Goal: Transaction & Acquisition: Obtain resource

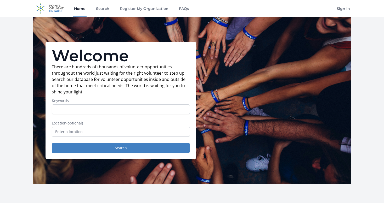
click at [102, 110] on input "Keywords" at bounding box center [121, 110] width 138 height 10
click at [97, 108] on input "Keywords" at bounding box center [121, 110] width 138 height 10
type input "u"
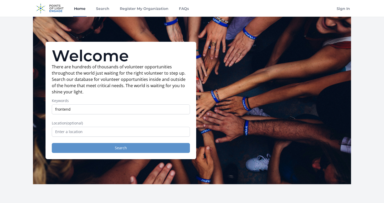
type input "frontend"
click at [118, 146] on button "Search" at bounding box center [121, 148] width 138 height 10
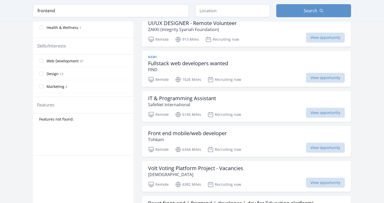
scroll to position [183, 0]
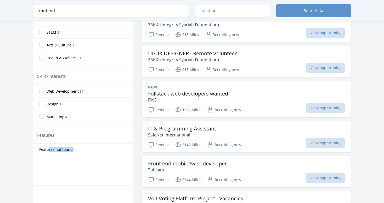
drag, startPoint x: 71, startPoint y: 148, endPoint x: 48, endPoint y: 148, distance: 22.7
click at [48, 148] on span "Features not found." at bounding box center [56, 149] width 34 height 5
drag, startPoint x: 40, startPoint y: 146, endPoint x: 70, endPoint y: 146, distance: 29.8
click at [69, 146] on div "Features not found." at bounding box center [83, 149] width 100 height 9
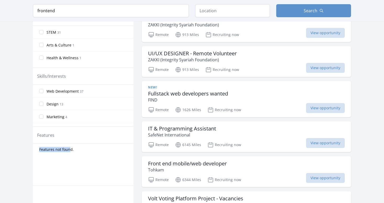
click at [70, 147] on span "Features not found." at bounding box center [56, 149] width 34 height 5
drag, startPoint x: 52, startPoint y: 146, endPoint x: 64, endPoint y: 147, distance: 12.6
click at [63, 146] on div "Features not found." at bounding box center [83, 149] width 100 height 9
drag, startPoint x: 64, startPoint y: 147, endPoint x: 75, endPoint y: 147, distance: 10.7
click at [64, 147] on span "Features not found." at bounding box center [56, 149] width 34 height 5
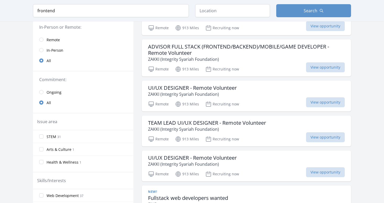
scroll to position [0, 0]
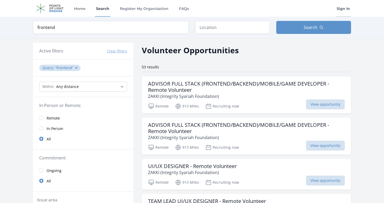
click at [344, 7] on link "Sign In" at bounding box center [342, 8] width 15 height 17
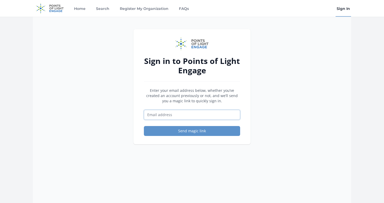
click at [171, 113] on input "Email address" at bounding box center [192, 115] width 96 height 10
type input "[EMAIL_ADDRESS][DOMAIN_NAME]"
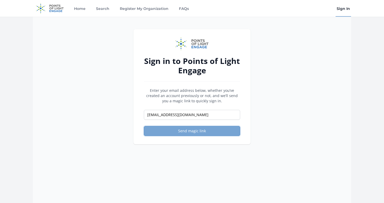
click at [186, 127] on button "Send magic link" at bounding box center [192, 131] width 96 height 10
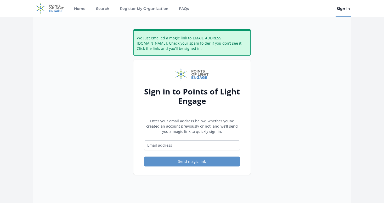
click at [160, 92] on h2 "Sign in to Points of Light Engage" at bounding box center [192, 96] width 96 height 19
click at [174, 143] on input "Email address" at bounding box center [192, 146] width 96 height 10
type input "[EMAIL_ADDRESS][DOMAIN_NAME]"
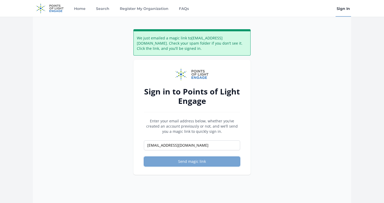
click at [183, 162] on button "Send magic link" at bounding box center [192, 162] width 96 height 10
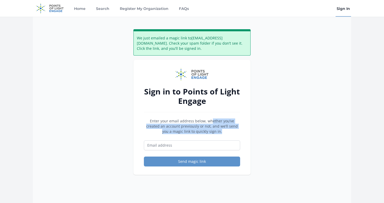
drag, startPoint x: 168, startPoint y: 119, endPoint x: 201, endPoint y: 145, distance: 42.2
click at [201, 145] on form "Enter your email address below, whether you’ve created an account previously or…" at bounding box center [192, 143] width 96 height 48
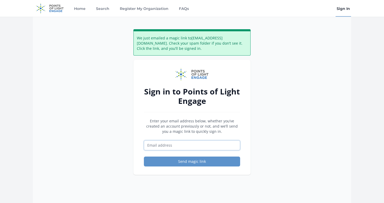
click at [201, 145] on input "Email address" at bounding box center [192, 146] width 96 height 10
click at [171, 119] on p "Enter your email address below, whether you’ve created an account previously or…" at bounding box center [192, 127] width 96 height 16
drag, startPoint x: 176, startPoint y: 120, endPoint x: 188, endPoint y: 128, distance: 14.1
click at [188, 128] on p "Enter your email address below, whether you’ve created an account previously or…" at bounding box center [192, 127] width 96 height 16
click at [188, 129] on p "Enter your email address below, whether you’ve created an account previously or…" at bounding box center [192, 127] width 96 height 16
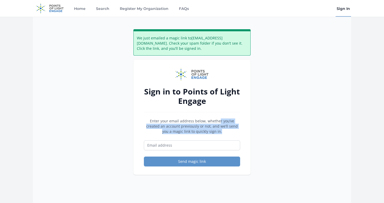
drag, startPoint x: 173, startPoint y: 116, endPoint x: 211, endPoint y: 144, distance: 47.4
click at [211, 144] on div "Sign in to Points of Light Engage Enter your email address below, whether you’v…" at bounding box center [191, 117] width 117 height 115
click at [211, 144] on input "Email address" at bounding box center [192, 146] width 96 height 10
click at [247, 102] on div "Sign in to Points of Light Engage Enter your email address below, whether you’v…" at bounding box center [191, 117] width 117 height 115
click at [347, 9] on link "Sign In" at bounding box center [342, 8] width 15 height 17
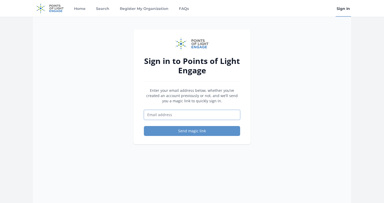
click at [210, 117] on input "Email address" at bounding box center [192, 115] width 96 height 10
type input "ngjinmun123@gmail.com"
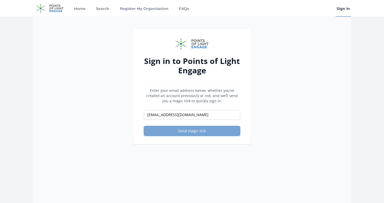
click at [207, 133] on button "Send magic link" at bounding box center [192, 131] width 96 height 10
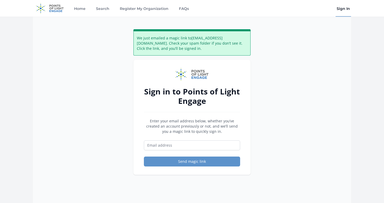
click at [76, 24] on div "We just emailed a magic link to ngjinmun123@gmail.com . Check your spam folder …" at bounding box center [192, 118] width 318 height 203
click at [76, 13] on link "Home" at bounding box center [80, 8] width 14 height 17
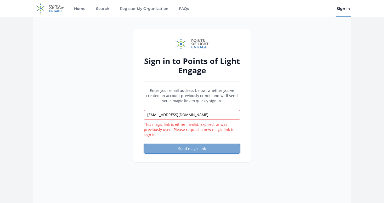
click at [192, 149] on button "Send magic link" at bounding box center [192, 149] width 96 height 10
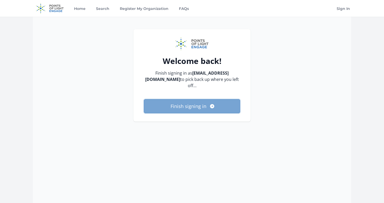
click at [183, 102] on button "Finish signing in" at bounding box center [192, 106] width 96 height 14
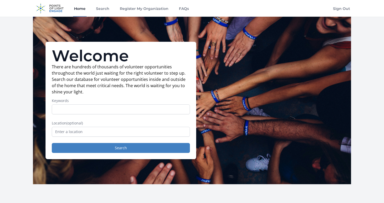
click at [106, 109] on input "Keywords" at bounding box center [121, 110] width 138 height 10
type input "frontend"
click at [82, 130] on input "text" at bounding box center [121, 132] width 138 height 10
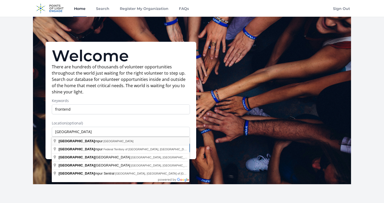
type input "[GEOGRAPHIC_DATA], [GEOGRAPHIC_DATA]"
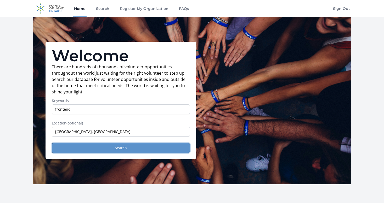
click at [105, 151] on button "Search" at bounding box center [121, 148] width 138 height 10
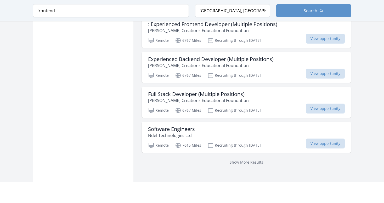
scroll to position [723, 0]
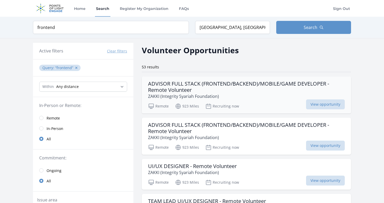
click at [174, 83] on h3 "ADVISOR FULL STACK (FRONTEND/BACKEND)/MOBILE/GAME DEVELOPER - Remote Volunteer" at bounding box center [246, 87] width 196 height 13
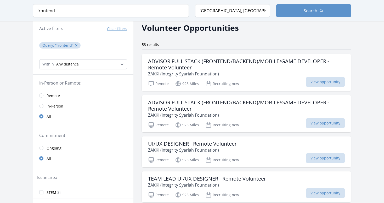
scroll to position [52, 0]
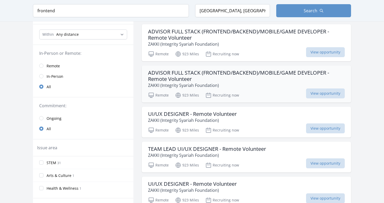
click at [175, 79] on h3 "ADVISOR FULL STACK (FRONTEND/BACKEND)/MOBILE/GAME DEVELOPER - Remote Volunteer" at bounding box center [246, 76] width 196 height 13
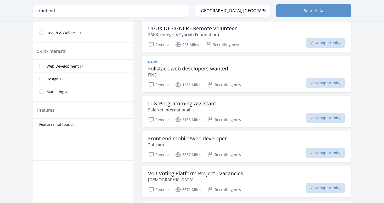
scroll to position [183, 0]
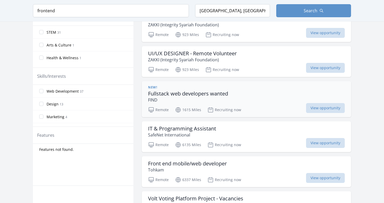
click at [168, 91] on h3 "Fullstack web developers wanted" at bounding box center [188, 94] width 80 height 6
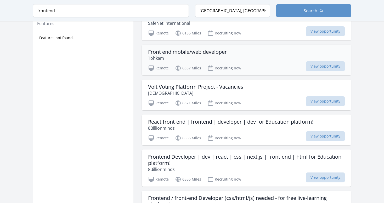
scroll to position [314, 0]
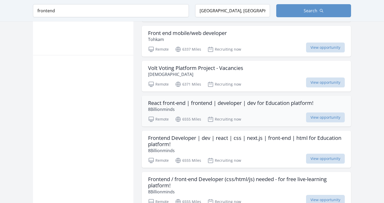
click at [173, 107] on p "8Billionminds" at bounding box center [230, 109] width 165 height 6
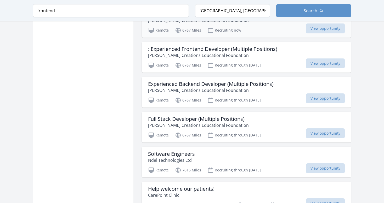
scroll to position [705, 0]
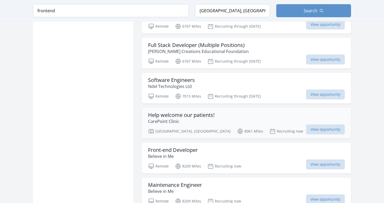
click at [197, 112] on h3 "Help welcome our patients!" at bounding box center [181, 115] width 66 height 6
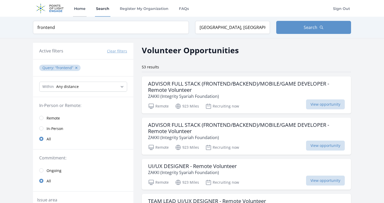
click at [76, 7] on link "Home" at bounding box center [80, 8] width 14 height 17
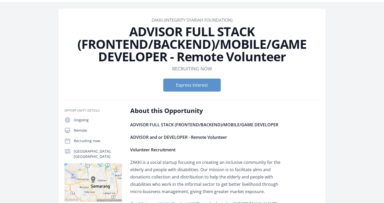
scroll to position [26, 0]
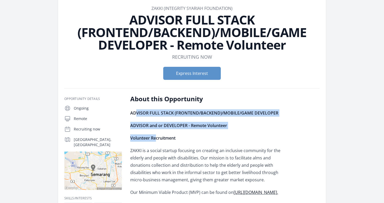
click at [157, 137] on strong "Volunteer Recruitment" at bounding box center [152, 138] width 45 height 6
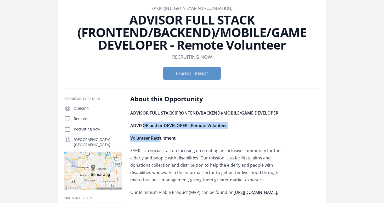
drag, startPoint x: 151, startPoint y: 128, endPoint x: 161, endPoint y: 135, distance: 11.7
click at [161, 135] on strong "Volunteer Recruitment" at bounding box center [152, 138] width 45 height 6
drag, startPoint x: 158, startPoint y: 134, endPoint x: 166, endPoint y: 139, distance: 9.4
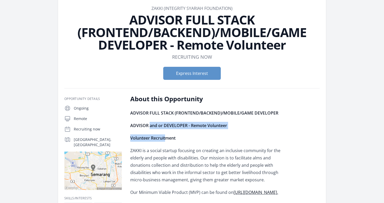
click at [166, 139] on strong "Volunteer Recruitment" at bounding box center [152, 138] width 45 height 6
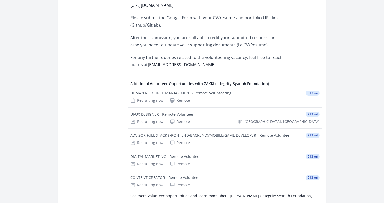
scroll to position [648, 0]
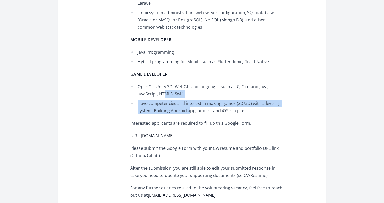
drag, startPoint x: 164, startPoint y: 81, endPoint x: 189, endPoint y: 92, distance: 27.6
click at [189, 92] on ul "OpenGL, Unity 3D, WebGL, and languages such as C, C++, and Java, JavaScript, HT…" at bounding box center [206, 98] width 153 height 31
click at [189, 100] on li "Have competencies and interest in making games (2D/3D) with a leveling system, …" at bounding box center [206, 107] width 153 height 15
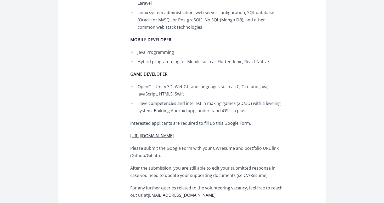
drag, startPoint x: 172, startPoint y: 56, endPoint x: 181, endPoint y: 63, distance: 11.5
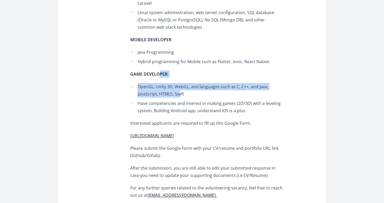
drag, startPoint x: 159, startPoint y: 60, endPoint x: 182, endPoint y: 77, distance: 28.6
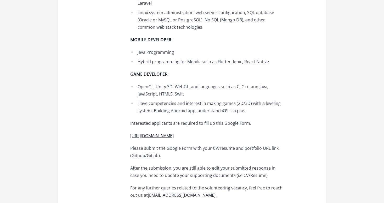
click at [182, 83] on li "OpenGL, Unity 3D, WebGL, and languages such as C, C++, and Java, JavaScript, HT…" at bounding box center [206, 90] width 153 height 15
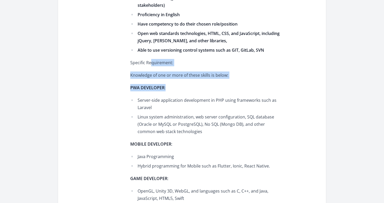
drag, startPoint x: 152, startPoint y: 42, endPoint x: 177, endPoint y: 65, distance: 34.0
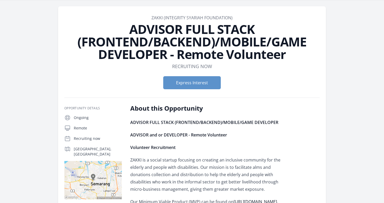
scroll to position [0, 0]
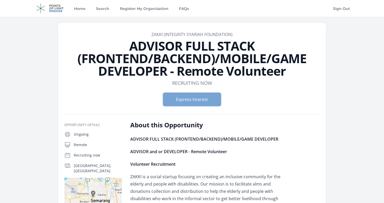
click at [186, 99] on button "Express Interest" at bounding box center [191, 99] width 57 height 13
click at [199, 101] on button "Express Interest" at bounding box center [191, 99] width 57 height 13
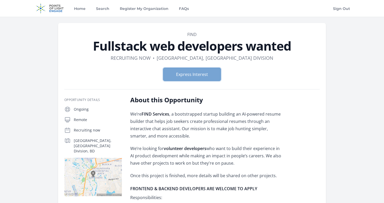
click at [179, 77] on button "Express Interest" at bounding box center [191, 74] width 57 height 13
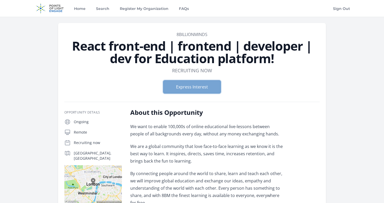
click at [198, 87] on button "Express Interest" at bounding box center [191, 86] width 57 height 13
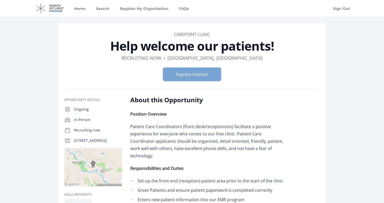
click at [187, 77] on button "Express Interest" at bounding box center [191, 74] width 57 height 13
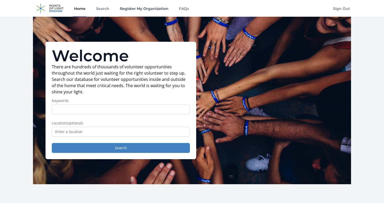
click at [131, 8] on link "Register My Organization" at bounding box center [144, 8] width 51 height 17
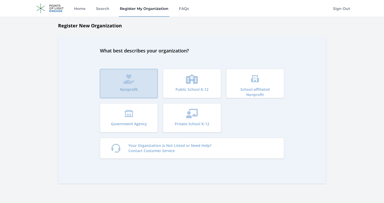
click at [142, 83] on button "Nonprofit" at bounding box center [129, 83] width 58 height 29
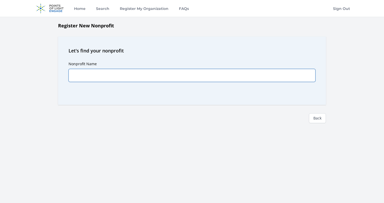
click at [124, 76] on input "Nonprofit Name" at bounding box center [191, 75] width 247 height 13
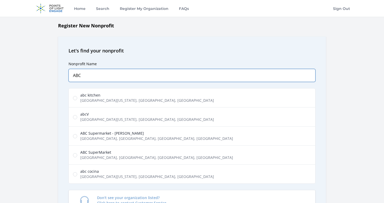
type input "ABC"
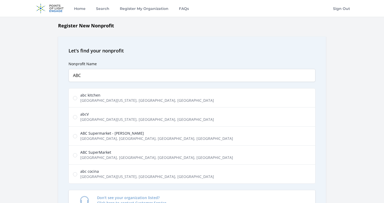
click at [121, 102] on span "[GEOGRAPHIC_DATA][US_STATE], [GEOGRAPHIC_DATA], [GEOGRAPHIC_DATA]" at bounding box center [147, 100] width 134 height 5
click at [77, 100] on input "abc kitchen [GEOGRAPHIC_DATA], [US_STATE], [GEOGRAPHIC_DATA], [GEOGRAPHIC_DATA]" at bounding box center [75, 98] width 4 height 4
radio input "true"
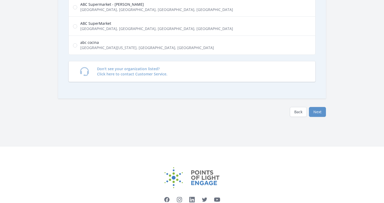
scroll to position [161, 0]
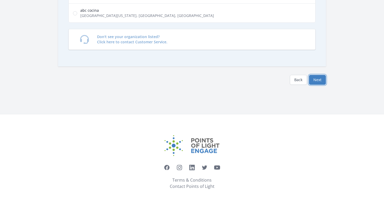
click at [320, 78] on button "Next" at bounding box center [317, 80] width 17 height 10
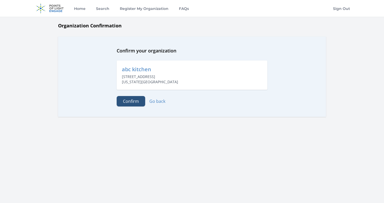
click at [138, 101] on button "Confirm" at bounding box center [131, 101] width 28 height 10
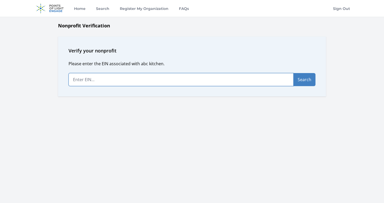
click at [131, 79] on input "text" at bounding box center [180, 79] width 225 height 13
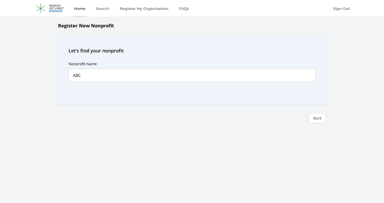
click at [77, 8] on link "Home" at bounding box center [80, 8] width 14 height 17
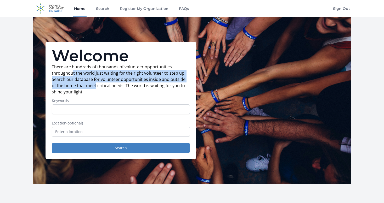
drag, startPoint x: 76, startPoint y: 77, endPoint x: 91, endPoint y: 86, distance: 17.3
click at [91, 86] on p "There are hundreds of thousands of volunteer opportunities throughout the world…" at bounding box center [121, 79] width 138 height 31
drag, startPoint x: 78, startPoint y: 72, endPoint x: 93, endPoint y: 89, distance: 22.9
click at [93, 89] on p "There are hundreds of thousands of volunteer opportunities throughout the world…" at bounding box center [121, 79] width 138 height 31
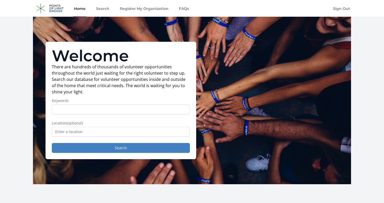
click at [93, 89] on p "There are hundreds of thousands of volunteer opportunities throughout the world…" at bounding box center [121, 79] width 138 height 31
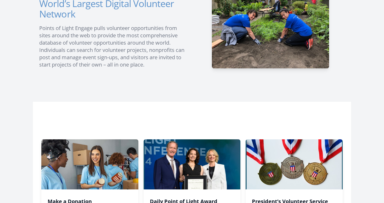
scroll to position [209, 0]
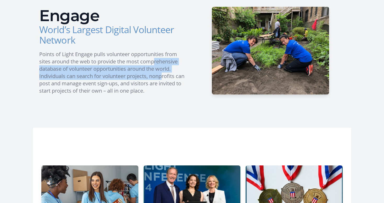
drag, startPoint x: 79, startPoint y: 64, endPoint x: 100, endPoint y: 85, distance: 29.4
click at [99, 84] on p "Points of Light Engage pulls volunteer opportunities from sites around the web …" at bounding box center [113, 73] width 148 height 44
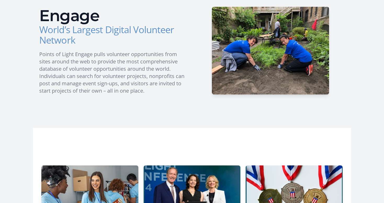
click at [100, 85] on p "Points of Light Engage pulls volunteer opportunities from sites around the web …" at bounding box center [113, 73] width 148 height 44
click at [96, 79] on div "Engage World’s Largest Digital Volunteer Network Points of Light Engage pulls v…" at bounding box center [113, 51] width 148 height 88
drag, startPoint x: 96, startPoint y: 79, endPoint x: 79, endPoint y: 62, distance: 24.0
click at [96, 79] on p "Points of Light Engage pulls volunteer opportunities from sites around the web …" at bounding box center [113, 73] width 148 height 44
drag, startPoint x: 72, startPoint y: 55, endPoint x: 95, endPoint y: 80, distance: 34.2
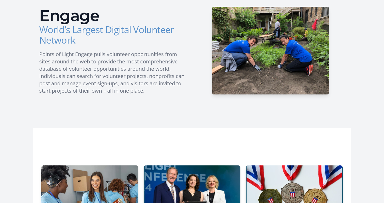
click at [95, 80] on div "Engage World’s Largest Digital Volunteer Network Points of Light Engage pulls v…" at bounding box center [113, 51] width 148 height 88
click at [95, 81] on p "Points of Light Engage pulls volunteer opportunities from sites around the web …" at bounding box center [113, 73] width 148 height 44
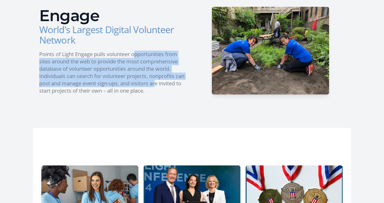
click at [88, 80] on p "Points of Light Engage pulls volunteer opportunities from sites around the web …" at bounding box center [113, 73] width 148 height 44
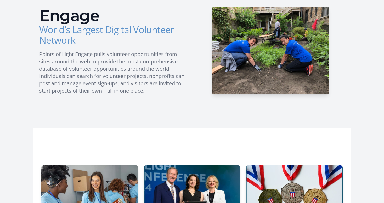
drag, startPoint x: 55, startPoint y: 45, endPoint x: 90, endPoint y: 85, distance: 53.5
click at [90, 85] on div "Engage World’s Largest Digital Volunteer Network Points of Light Engage pulls v…" at bounding box center [113, 51] width 148 height 88
click at [91, 86] on p "Points of Light Engage pulls volunteer opportunities from sites around the web …" at bounding box center [113, 73] width 148 height 44
click at [89, 80] on div "Engage World’s Largest Digital Volunteer Network Points of Light Engage pulls v…" at bounding box center [113, 51] width 148 height 88
click at [89, 81] on p "Points of Light Engage pulls volunteer opportunities from sites around the web …" at bounding box center [113, 73] width 148 height 44
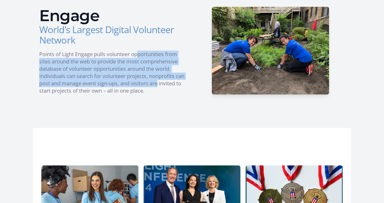
drag, startPoint x: 66, startPoint y: 50, endPoint x: 94, endPoint y: 85, distance: 44.9
click at [94, 84] on div "Engage World’s Largest Digital Volunteer Network Points of Light Engage pulls v…" at bounding box center [113, 51] width 148 height 88
click at [94, 85] on p "Points of Light Engage pulls volunteer opportunities from sites around the web …" at bounding box center [113, 73] width 148 height 44
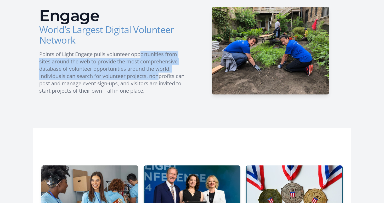
drag, startPoint x: 69, startPoint y: 51, endPoint x: 91, endPoint y: 78, distance: 34.7
click at [91, 78] on p "Points of Light Engage pulls volunteer opportunities from sites around the web …" at bounding box center [113, 73] width 148 height 44
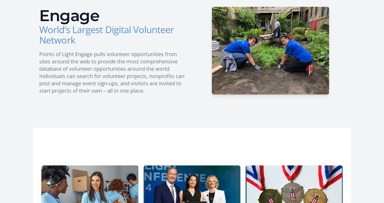
click at [92, 79] on p "Points of Light Engage pulls volunteer opportunities from sites around the web …" at bounding box center [113, 73] width 148 height 44
drag, startPoint x: 73, startPoint y: 54, endPoint x: 92, endPoint y: 79, distance: 31.6
click at [91, 77] on p "Points of Light Engage pulls volunteer opportunities from sites around the web …" at bounding box center [113, 73] width 148 height 44
click at [92, 79] on p "Points of Light Engage pulls volunteer opportunities from sites around the web …" at bounding box center [113, 73] width 148 height 44
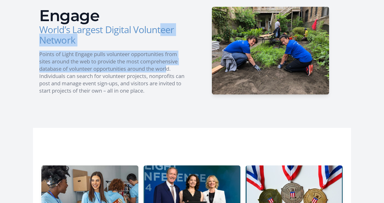
drag, startPoint x: 63, startPoint y: 34, endPoint x: 94, endPoint y: 71, distance: 48.8
click at [94, 71] on div "Engage World’s Largest Digital Volunteer Network Points of Light Engage pulls v…" at bounding box center [113, 51] width 148 height 88
click at [95, 72] on p "Points of Light Engage pulls volunteer opportunities from sites around the web …" at bounding box center [113, 73] width 148 height 44
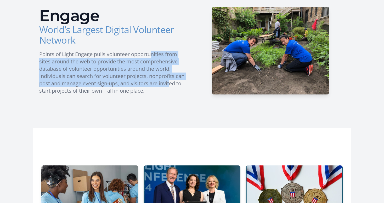
drag, startPoint x: 78, startPoint y: 51, endPoint x: 106, endPoint y: 88, distance: 46.0
click at [106, 88] on p "Points of Light Engage pulls volunteer opportunities from sites around the web …" at bounding box center [113, 73] width 148 height 44
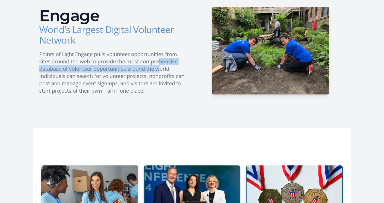
drag, startPoint x: 86, startPoint y: 64, endPoint x: 88, endPoint y: 66, distance: 3.0
click at [88, 66] on p "Points of Light Engage pulls volunteer opportunities from sites around the web …" at bounding box center [113, 73] width 148 height 44
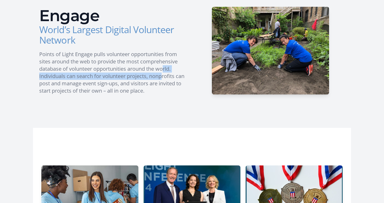
click at [92, 73] on p "Points of Light Engage pulls volunteer opportunities from sites around the web …" at bounding box center [113, 73] width 148 height 44
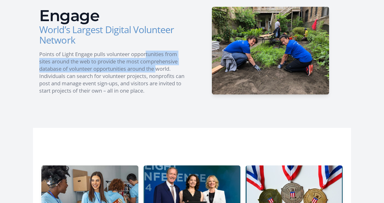
drag, startPoint x: 73, startPoint y: 54, endPoint x: 86, endPoint y: 71, distance: 21.3
click at [86, 71] on p "Points of Light Engage pulls volunteer opportunities from sites around the web …" at bounding box center [113, 73] width 148 height 44
click at [86, 72] on p "Points of Light Engage pulls volunteer opportunities from sites around the web …" at bounding box center [113, 73] width 148 height 44
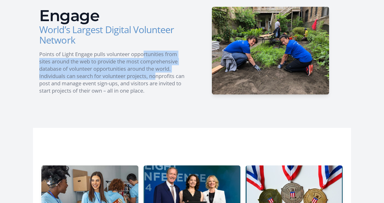
drag, startPoint x: 72, startPoint y: 54, endPoint x: 89, endPoint y: 76, distance: 27.7
click at [89, 75] on p "Points of Light Engage pulls volunteer opportunities from sites around the web …" at bounding box center [113, 73] width 148 height 44
click at [89, 76] on p "Points of Light Engage pulls volunteer opportunities from sites around the web …" at bounding box center [113, 73] width 148 height 44
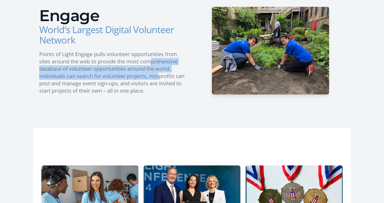
click at [93, 79] on p "Points of Light Engage pulls volunteer opportunities from sites around the web …" at bounding box center [113, 73] width 148 height 44
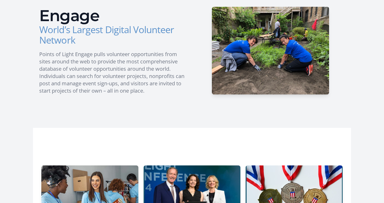
click at [94, 79] on p "Points of Light Engage pulls volunteer opportunities from sites around the web …" at bounding box center [113, 73] width 148 height 44
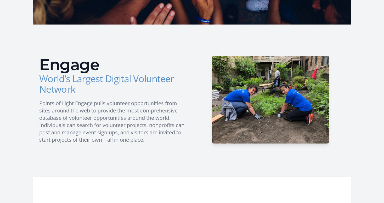
scroll to position [0, 0]
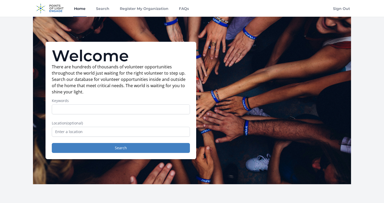
click at [190, 7] on div "Home Search Register My Organization FAQs Sign Out" at bounding box center [192, 8] width 318 height 17
click at [185, 7] on link "FAQs" at bounding box center [184, 8] width 12 height 17
click at [78, 109] on input "Keywords" at bounding box center [121, 110] width 138 height 10
click at [63, 105] on input "Keywords" at bounding box center [121, 110] width 138 height 10
click at [63, 113] on input "Keywords" at bounding box center [121, 110] width 138 height 10
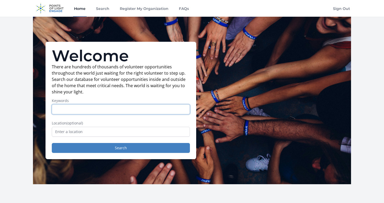
type input "n"
type input "doctor"
click at [52, 143] on button "Search" at bounding box center [121, 148] width 138 height 10
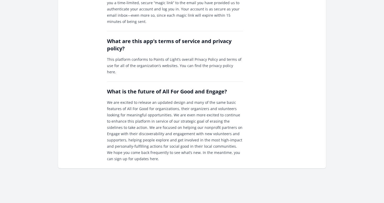
scroll to position [564, 0]
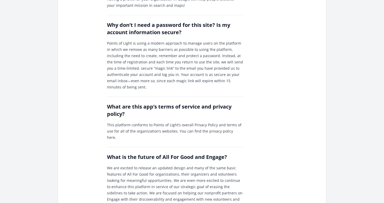
drag, startPoint x: 167, startPoint y: 108, endPoint x: 186, endPoint y: 123, distance: 23.5
click at [186, 147] on div "What is the future of All For Good and Engage? We are excited to release an upd…" at bounding box center [175, 187] width 136 height 81
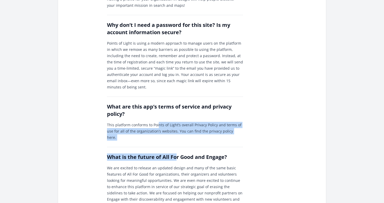
drag, startPoint x: 164, startPoint y: 116, endPoint x: 178, endPoint y: 132, distance: 21.5
click at [182, 154] on h2 "What is the future of All For Good and Engage?" at bounding box center [175, 157] width 136 height 7
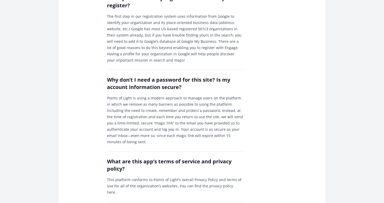
scroll to position [485, 0]
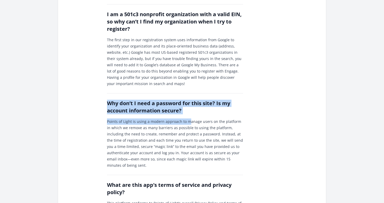
click at [190, 119] on p "Points of Light is using a modern approach to manage users on the platform in w…" at bounding box center [175, 144] width 136 height 50
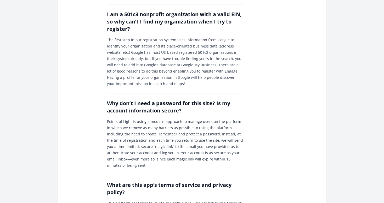
click at [196, 120] on p "Points of Light is using a modern approach to manage users on the platform in w…" at bounding box center [175, 144] width 136 height 50
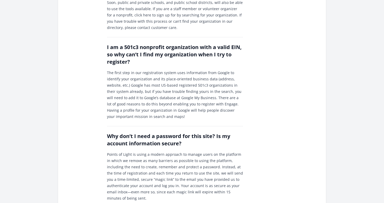
scroll to position [433, 0]
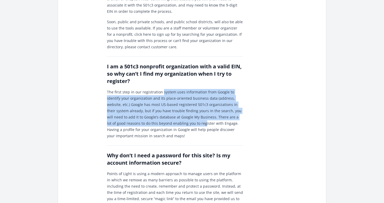
drag, startPoint x: 189, startPoint y: 103, endPoint x: 196, endPoint y: 112, distance: 10.7
click at [196, 111] on div "I am a 501c3 nonprofit organization with a valid EIN, so why can’t I find my or…" at bounding box center [175, 97] width 136 height 83
click at [196, 112] on p "The first step in our registration system uses information from Google to ident…" at bounding box center [175, 114] width 136 height 50
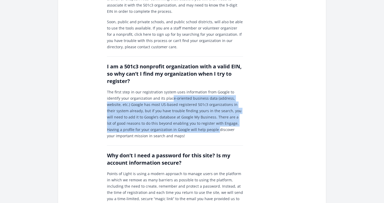
drag, startPoint x: 171, startPoint y: 88, endPoint x: 200, endPoint y: 114, distance: 39.8
click at [200, 114] on p "The first step in our registration system uses information from Google to ident…" at bounding box center [175, 114] width 136 height 50
click at [200, 115] on p "The first step in our registration system uses information from Google to ident…" at bounding box center [175, 114] width 136 height 50
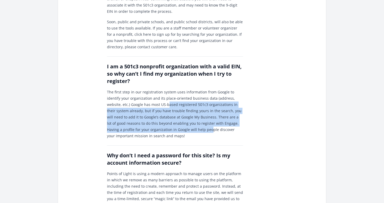
drag, startPoint x: 169, startPoint y: 93, endPoint x: 196, endPoint y: 115, distance: 34.9
click at [196, 115] on p "The first step in our registration system uses information from Google to ident…" at bounding box center [175, 114] width 136 height 50
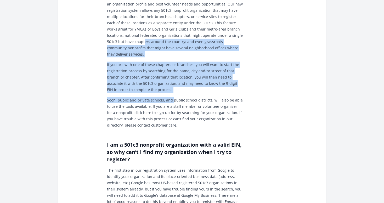
drag, startPoint x: 125, startPoint y: 35, endPoint x: 174, endPoint y: 83, distance: 68.7
click at [174, 83] on div "How do I register my organization? Currently, only registered 501c3 nonprofit o…" at bounding box center [175, 53] width 136 height 152
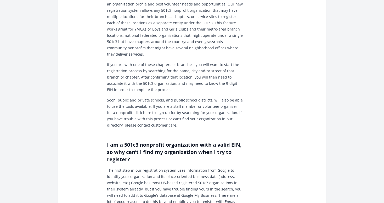
click at [176, 97] on p "Soon, public and private schools, and public school districts, will also be abl…" at bounding box center [175, 112] width 136 height 31
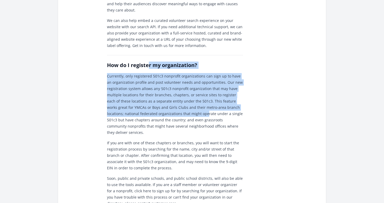
drag, startPoint x: 148, startPoint y: 46, endPoint x: 189, endPoint y: 105, distance: 72.3
click at [189, 105] on div "What is Engage? Engage is Points of Light’s platform for volunteers looking for…" at bounding box center [192, 146] width 170 height 737
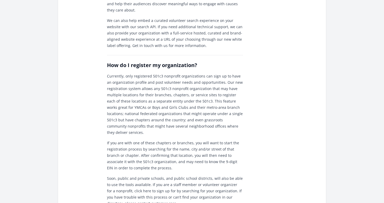
click at [190, 108] on p "Currently, only registered 501c3 nonprofit organizations can sign up to have an…" at bounding box center [175, 104] width 136 height 63
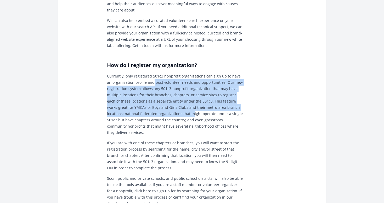
drag, startPoint x: 155, startPoint y: 88, endPoint x: 178, endPoint y: 118, distance: 37.7
click at [175, 112] on p "Currently, only registered 501c3 nonprofit organizations can sign up to have an…" at bounding box center [175, 104] width 136 height 63
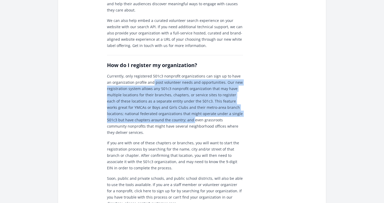
click at [178, 118] on p "Currently, only registered 501c3 nonprofit organizations can sign up to have an…" at bounding box center [175, 104] width 136 height 63
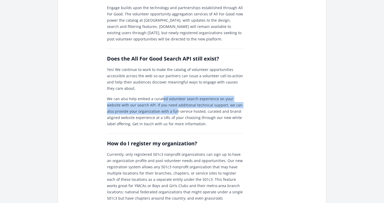
click at [179, 108] on p "We can also help embed a curated volunteer search experience on your website wi…" at bounding box center [175, 111] width 136 height 31
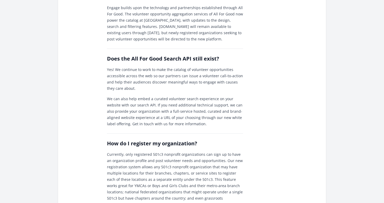
click at [181, 109] on p "We can also help embed a curated volunteer search experience on your website wi…" at bounding box center [175, 111] width 136 height 31
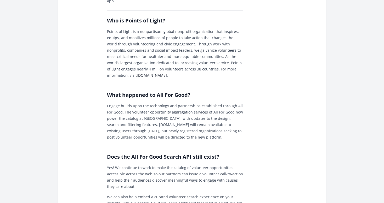
scroll to position [93, 0]
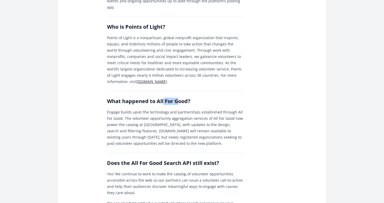
drag, startPoint x: 163, startPoint y: 80, endPoint x: 178, endPoint y: 99, distance: 24.5
click at [179, 100] on div "What happened to All For Good? Engage builds upon the technology and partnershi…" at bounding box center [175, 119] width 136 height 56
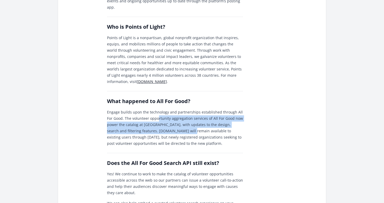
drag, startPoint x: 158, startPoint y: 110, endPoint x: 179, endPoint y: 127, distance: 27.8
click at [179, 127] on p "Engage builds upon the technology and partnerships established through All For …" at bounding box center [175, 128] width 136 height 38
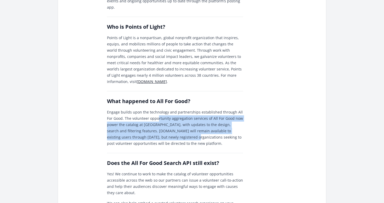
click at [179, 127] on p "Engage builds upon the technology and partnerships established through All For …" at bounding box center [175, 128] width 136 height 38
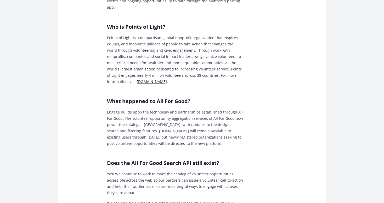
scroll to position [146, 0]
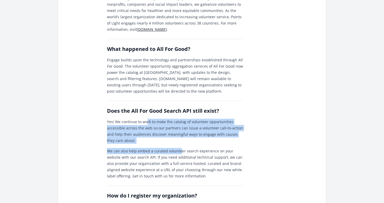
drag, startPoint x: 174, startPoint y: 141, endPoint x: 181, endPoint y: 148, distance: 10.2
click at [181, 148] on div "Does the All For Good Search API still exist? Yes! We continue to work to make …" at bounding box center [175, 140] width 136 height 79
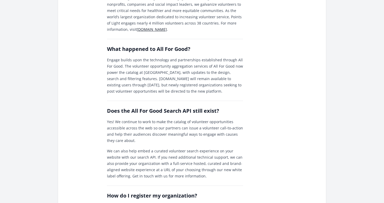
click at [181, 148] on p "We can also help embed a curated volunteer search experience on your website wi…" at bounding box center [175, 163] width 136 height 31
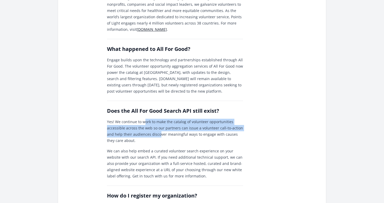
drag, startPoint x: 143, startPoint y: 115, endPoint x: 163, endPoint y: 132, distance: 26.1
click at [163, 132] on p "Yes! We continue to work to make the catalog of volunteer opportunities accessi…" at bounding box center [175, 131] width 136 height 25
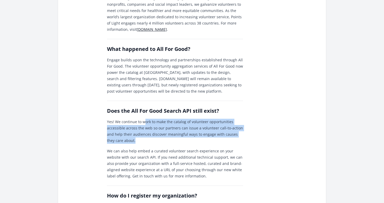
click at [164, 132] on p "Yes! We continue to work to make the catalog of volunteer opportunities accessi…" at bounding box center [175, 131] width 136 height 25
drag, startPoint x: 141, startPoint y: 112, endPoint x: 175, endPoint y: 142, distance: 45.5
click at [175, 142] on div "Does the All For Good Search API still exist? Yes! We continue to work to make …" at bounding box center [175, 140] width 136 height 79
click at [175, 148] on p "We can also help embed a curated volunteer search experience on your website wi…" at bounding box center [175, 163] width 136 height 31
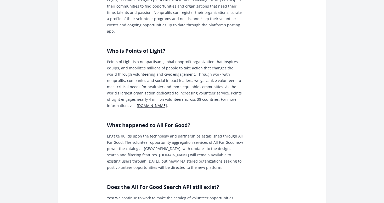
scroll to position [67, 0]
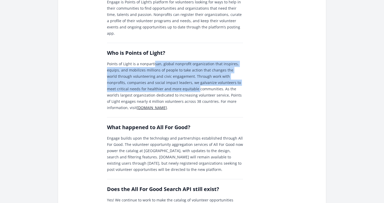
drag, startPoint x: 153, startPoint y: 56, endPoint x: 175, endPoint y: 82, distance: 34.3
click at [175, 82] on p "Points of Light is a nonpartisan, global nonprofit organization that inspires, …" at bounding box center [175, 86] width 136 height 50
click at [175, 83] on p "Points of Light is a nonpartisan, global nonprofit organization that inspires, …" at bounding box center [175, 86] width 136 height 50
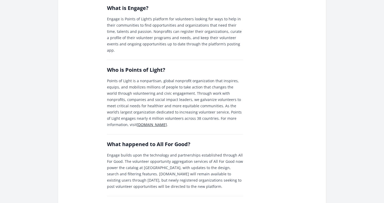
scroll to position [41, 0]
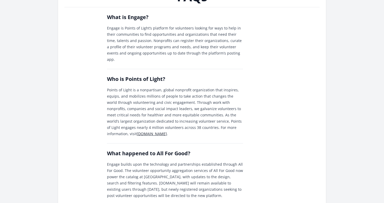
drag, startPoint x: 142, startPoint y: 86, endPoint x: 176, endPoint y: 117, distance: 46.1
click at [176, 117] on p "Points of Light is a nonpartisan, global nonprofit organization that inspires, …" at bounding box center [175, 112] width 136 height 50
click at [177, 117] on p "Points of Light is a nonpartisan, global nonprofit organization that inspires, …" at bounding box center [175, 112] width 136 height 50
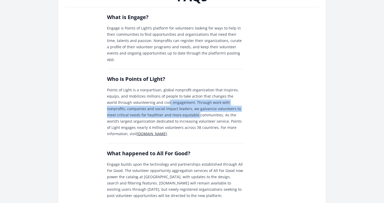
click at [177, 110] on p "Points of Light is a nonpartisan, global nonprofit organization that inspires, …" at bounding box center [175, 112] width 136 height 50
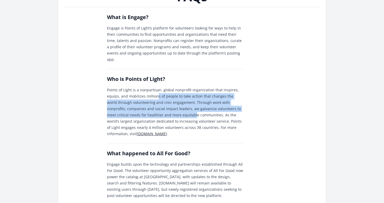
drag, startPoint x: 155, startPoint y: 90, endPoint x: 174, endPoint y: 109, distance: 27.3
click at [173, 108] on p "Points of Light is a nonpartisan, global nonprofit organization that inspires, …" at bounding box center [175, 112] width 136 height 50
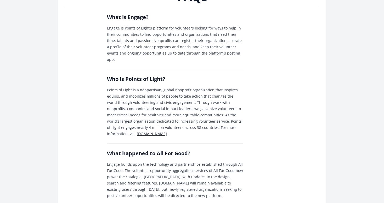
click at [174, 109] on p "Points of Light is a nonpartisan, global nonprofit organization that inspires, …" at bounding box center [175, 112] width 136 height 50
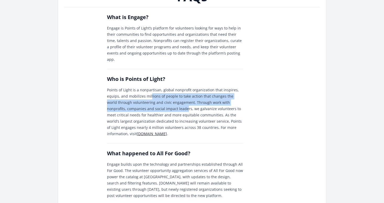
drag, startPoint x: 150, startPoint y: 90, endPoint x: 170, endPoint y: 107, distance: 26.3
click at [170, 107] on p "Points of Light is a nonpartisan, global nonprofit organization that inspires, …" at bounding box center [175, 112] width 136 height 50
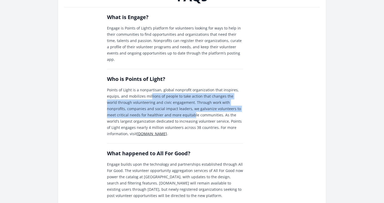
click at [170, 107] on p "Points of Light is a nonpartisan, global nonprofit organization that inspires, …" at bounding box center [175, 112] width 136 height 50
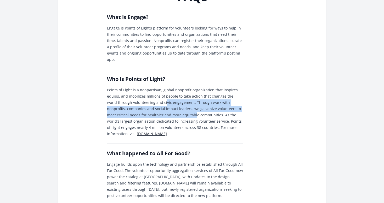
drag, startPoint x: 154, startPoint y: 94, endPoint x: 172, endPoint y: 110, distance: 24.8
click at [172, 110] on p "Points of Light is a nonpartisan, global nonprofit organization that inspires, …" at bounding box center [175, 112] width 136 height 50
click at [172, 111] on p "Points of Light is a nonpartisan, global nonprofit organization that inspires, …" at bounding box center [175, 112] width 136 height 50
drag, startPoint x: 157, startPoint y: 96, endPoint x: 174, endPoint y: 113, distance: 24.2
click at [174, 113] on p "Points of Light is a nonpartisan, global nonprofit organization that inspires, …" at bounding box center [175, 112] width 136 height 50
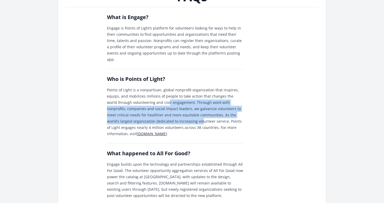
click at [175, 113] on p "Points of Light is a nonpartisan, global nonprofit organization that inspires, …" at bounding box center [175, 112] width 136 height 50
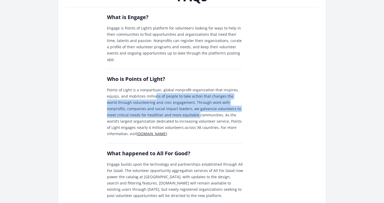
drag, startPoint x: 153, startPoint y: 91, endPoint x: 175, endPoint y: 111, distance: 29.4
click at [175, 111] on p "Points of Light is a nonpartisan, global nonprofit organization that inspires, …" at bounding box center [175, 112] width 136 height 50
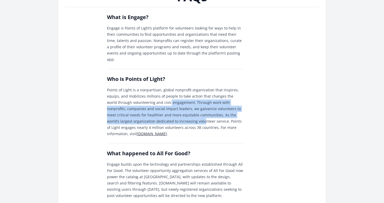
drag, startPoint x: 158, startPoint y: 96, endPoint x: 177, endPoint y: 114, distance: 26.2
click at [177, 114] on p "Points of Light is a nonpartisan, global nonprofit organization that inspires, …" at bounding box center [175, 112] width 136 height 50
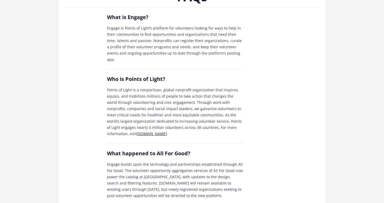
drag, startPoint x: 157, startPoint y: 90, endPoint x: 181, endPoint y: 113, distance: 32.5
click at [181, 113] on p "Points of Light is a nonpartisan, global nonprofit organization that inspires, …" at bounding box center [175, 112] width 136 height 50
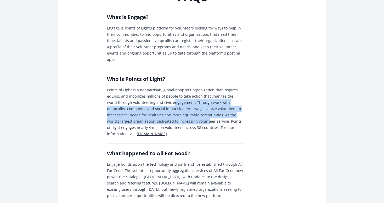
drag, startPoint x: 162, startPoint y: 97, endPoint x: 181, endPoint y: 113, distance: 24.8
click at [181, 113] on p "Points of Light is a nonpartisan, global nonprofit organization that inspires, …" at bounding box center [175, 112] width 136 height 50
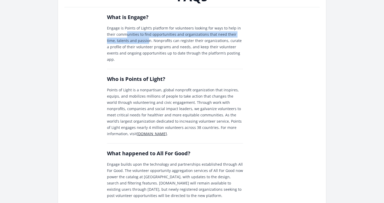
drag, startPoint x: 126, startPoint y: 33, endPoint x: 139, endPoint y: 43, distance: 16.0
click at [139, 43] on p "Engage is Points of Light’s platform for volunteers looking for ways to help in…" at bounding box center [175, 44] width 136 height 38
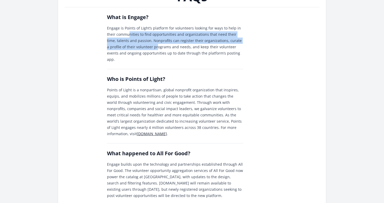
drag, startPoint x: 128, startPoint y: 34, endPoint x: 142, endPoint y: 47, distance: 19.0
click at [142, 47] on p "Engage is Points of Light’s platform for volunteers looking for ways to help in…" at bounding box center [175, 44] width 136 height 38
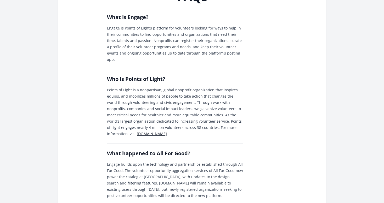
click at [143, 49] on p "Engage is Points of Light’s platform for volunteers looking for ways to help in…" at bounding box center [175, 44] width 136 height 38
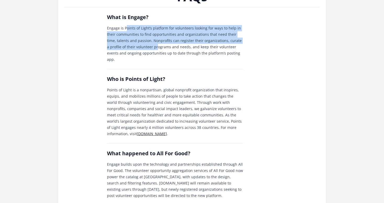
drag, startPoint x: 126, startPoint y: 27, endPoint x: 141, endPoint y: 44, distance: 22.6
click at [141, 44] on p "Engage is Points of Light’s platform for volunteers looking for ways to help in…" at bounding box center [175, 44] width 136 height 38
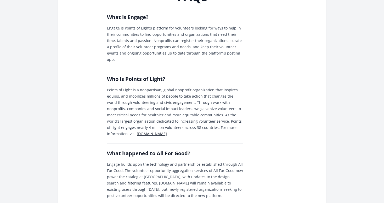
click at [142, 45] on p "Engage is Points of Light’s platform for volunteers looking for ways to help in…" at bounding box center [175, 44] width 136 height 38
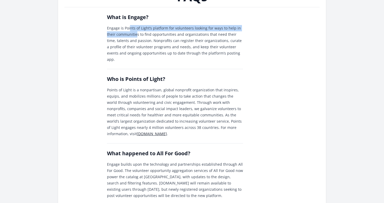
drag, startPoint x: 129, startPoint y: 28, endPoint x: 141, endPoint y: 41, distance: 17.4
click at [141, 41] on p "Engage is Points of Light’s platform for volunteers looking for ways to help in…" at bounding box center [175, 44] width 136 height 38
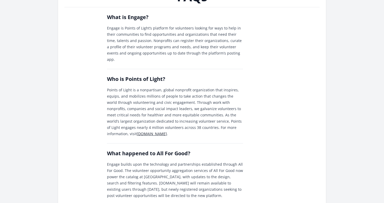
click at [142, 43] on p "Engage is Points of Light’s platform for volunteers looking for ways to help in…" at bounding box center [175, 44] width 136 height 38
drag, startPoint x: 132, startPoint y: 32, endPoint x: 144, endPoint y: 45, distance: 17.4
click at [142, 43] on p "Engage is Points of Light’s platform for volunteers looking for ways to help in…" at bounding box center [175, 44] width 136 height 38
click at [144, 45] on p "Engage is Points of Light’s platform for volunteers looking for ways to help in…" at bounding box center [175, 44] width 136 height 38
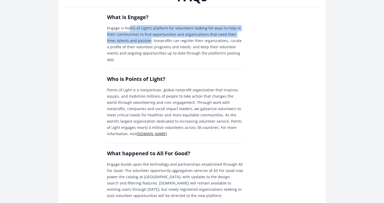
drag, startPoint x: 129, startPoint y: 25, endPoint x: 140, endPoint y: 38, distance: 16.5
click at [140, 38] on p "Engage is Points of Light’s platform for volunteers looking for ways to help in…" at bounding box center [175, 44] width 136 height 38
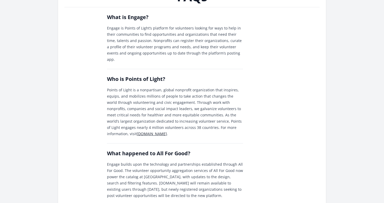
click at [142, 41] on p "Engage is Points of Light’s platform for volunteers looking for ways to help in…" at bounding box center [175, 44] width 136 height 38
drag, startPoint x: 130, startPoint y: 27, endPoint x: 141, endPoint y: 38, distance: 15.7
click at [138, 36] on p "Engage is Points of Light’s platform for volunteers looking for ways to help in…" at bounding box center [175, 44] width 136 height 38
click at [141, 38] on p "Engage is Points of Light’s platform for volunteers looking for ways to help in…" at bounding box center [175, 44] width 136 height 38
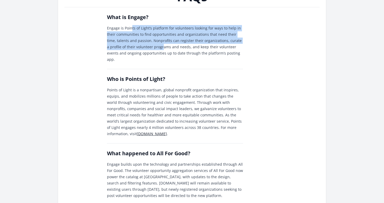
drag
click at [151, 54] on p "Engage is Points of Light’s platform for volunteers looking for ways to help in…" at bounding box center [175, 44] width 136 height 38
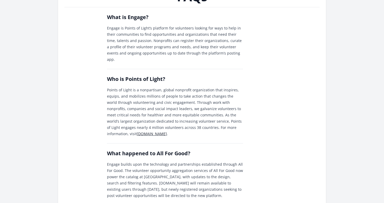
click at [152, 55] on p "Engage is Points of Light’s platform for volunteers looking for ways to help in…" at bounding box center [175, 44] width 136 height 38
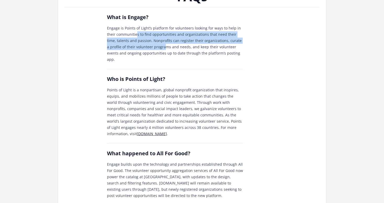
click at [151, 49] on p "Engage is Points of Light’s platform for volunteers looking for ways to help in…" at bounding box center [175, 44] width 136 height 38
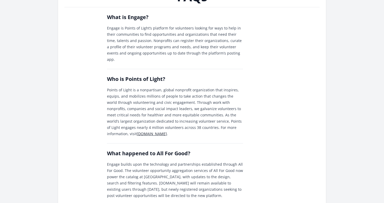
click at [152, 50] on p "Engage is Points of Light’s platform for volunteers looking for ways to help in…" at bounding box center [175, 44] width 136 height 38
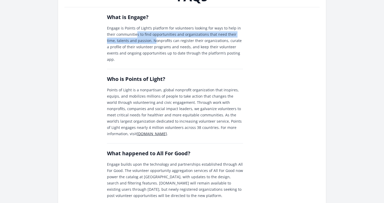
click at [145, 40] on p "Engage is Points of Light’s platform for volunteers looking for ways to help in…" at bounding box center [175, 44] width 136 height 38
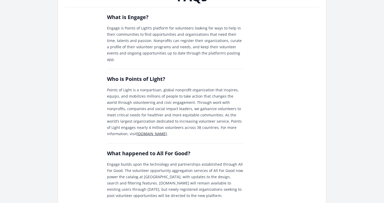
click at [146, 42] on p "Engage is Points of Light’s platform for volunteers looking for ways to help in…" at bounding box center [175, 44] width 136 height 38
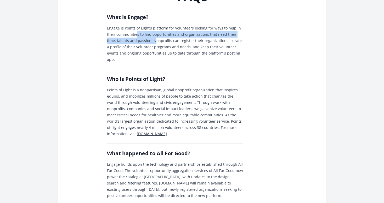
click at [148, 46] on p "Engage is Points of Light’s platform for volunteers looking for ways to help in…" at bounding box center [175, 44] width 136 height 38
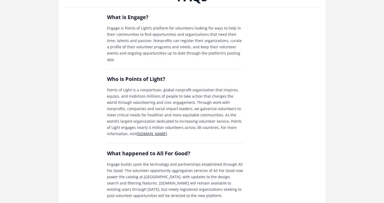
click at [149, 47] on p "Engage is Points of Light’s platform for volunteers looking for ways to help in…" at bounding box center [175, 44] width 136 height 38
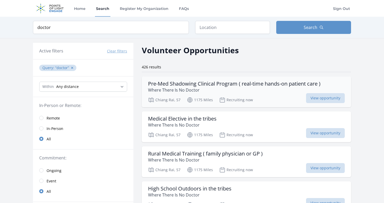
click at [192, 84] on h3 "Pre-Med Shadowing Clinical Program ( real-time hands-on patient care )" at bounding box center [234, 84] width 172 height 6
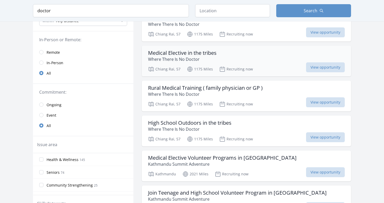
scroll to position [131, 0]
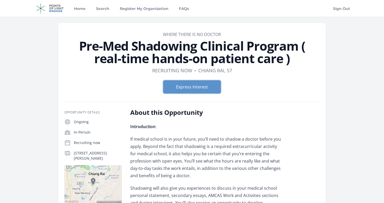
click at [192, 84] on button "Express Interest" at bounding box center [191, 86] width 57 height 13
